Goal: Find specific page/section: Find specific page/section

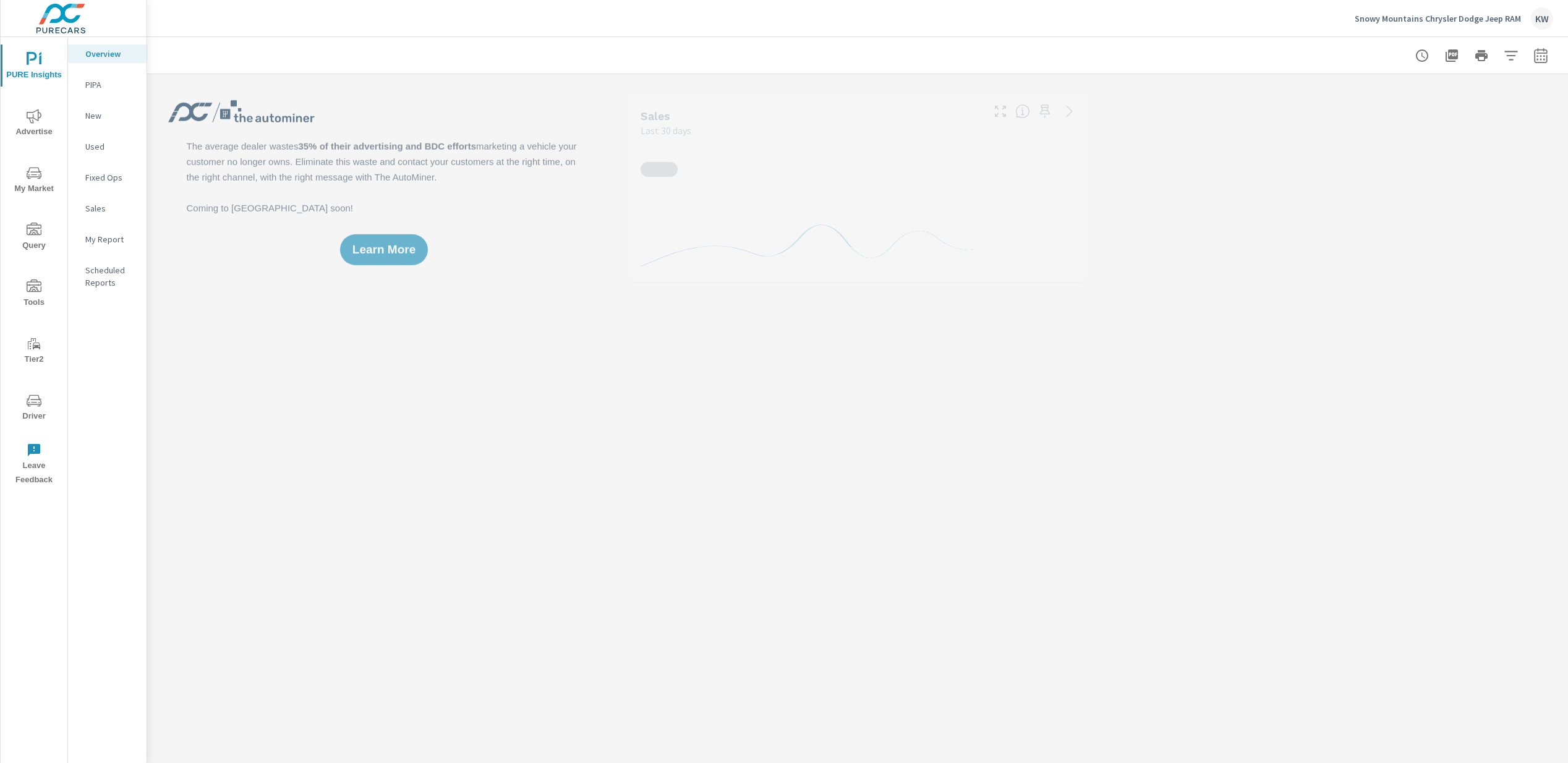
click at [36, 409] on span "Driver" at bounding box center [34, 408] width 59 height 30
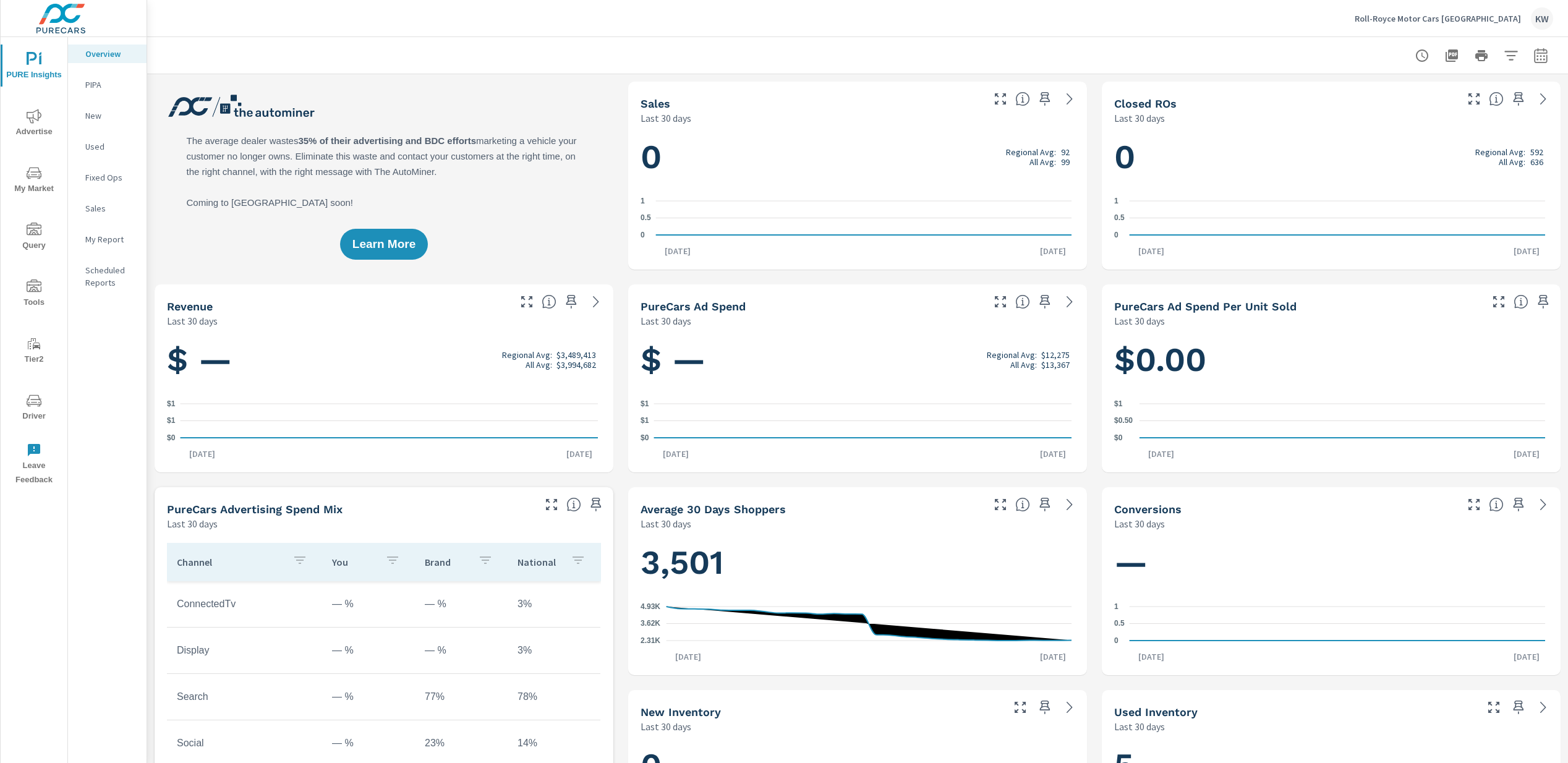
scroll to position [1, 0]
click at [32, 410] on span "Driver" at bounding box center [34, 408] width 59 height 30
